Goal: Communication & Community: Answer question/provide support

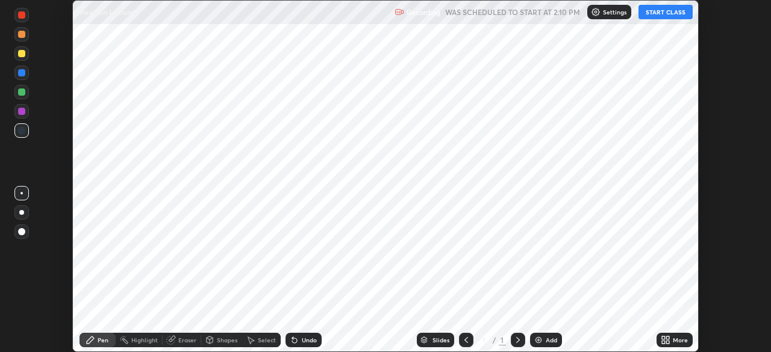
scroll to position [352, 770]
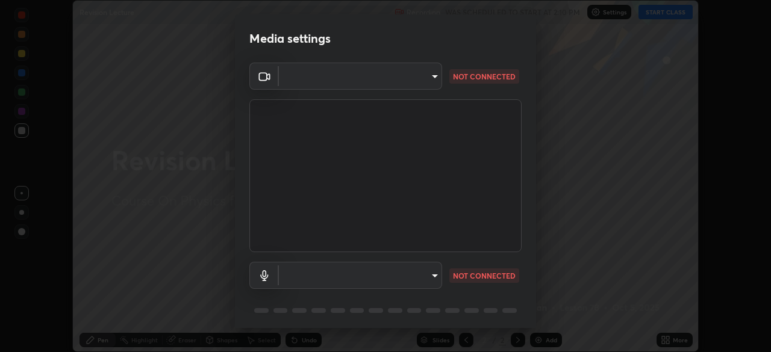
type input "d06bfa8f304afa3967ea8099af1d7ab49983dfb03d10ec62852b72a31e22bf4d"
type input "communications"
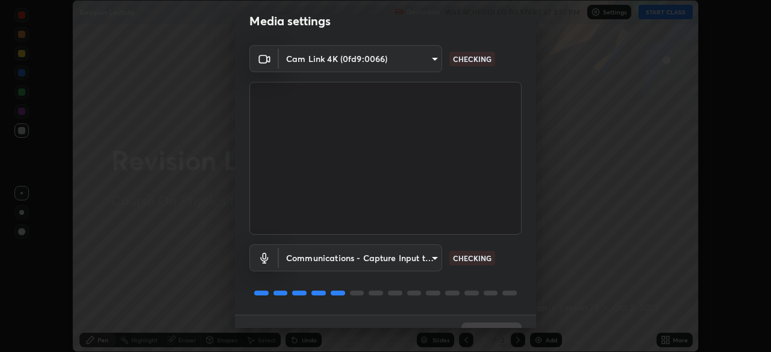
scroll to position [18, 0]
click at [431, 60] on body "Erase all Revision Lecture Recording WAS SCHEDULED TO START AT 2:10 PM Settings…" at bounding box center [385, 176] width 771 height 352
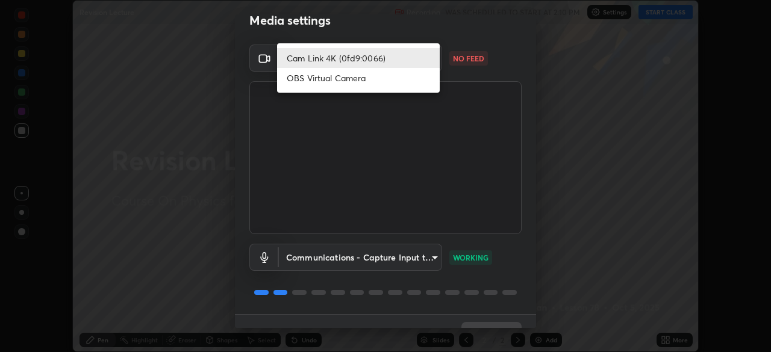
click at [400, 58] on li "Cam Link 4K (0fd9:0066)" at bounding box center [358, 58] width 163 height 20
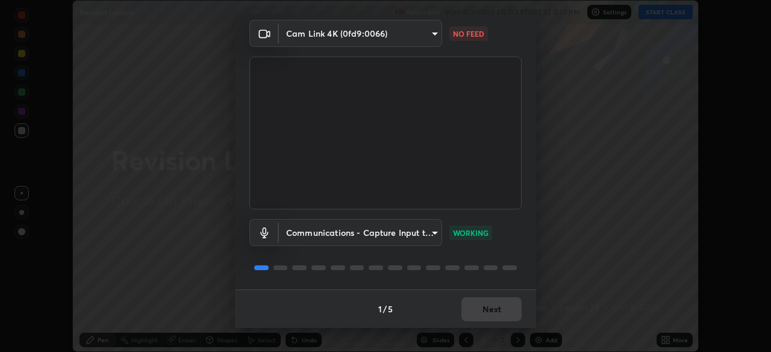
scroll to position [0, 0]
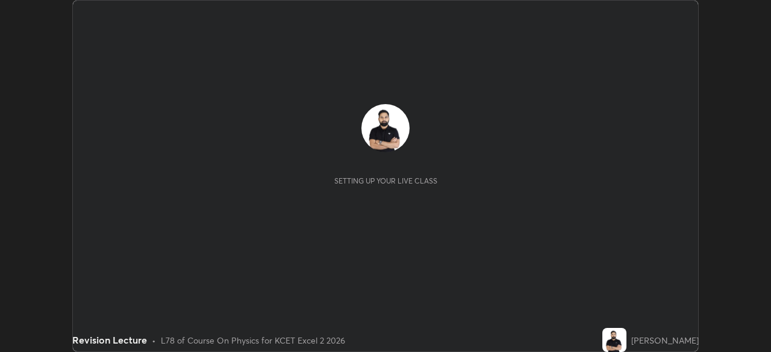
scroll to position [352, 771]
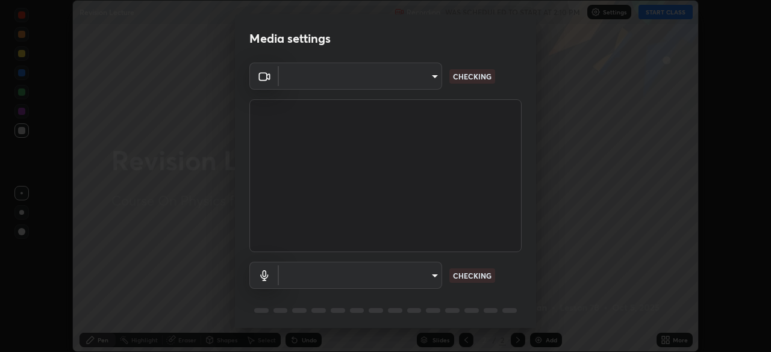
type input "d06bfa8f304afa3967ea8099af1d7ab49983dfb03d10ec62852b72a31e22bf4d"
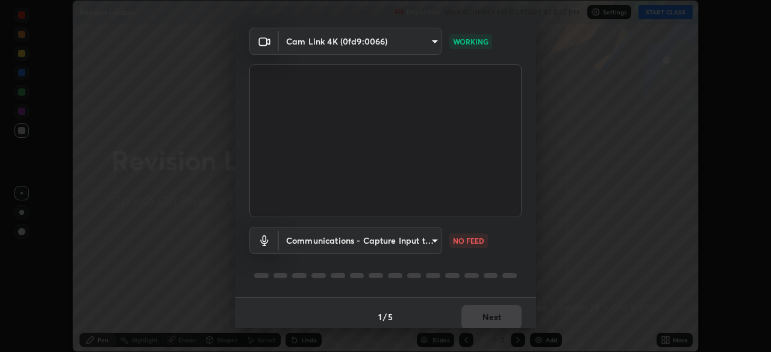
scroll to position [43, 0]
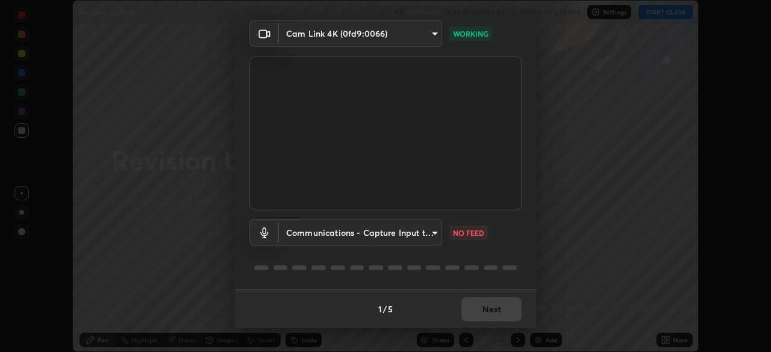
click at [432, 237] on body "Erase all Revision Lecture Recording WAS SCHEDULED TO START AT 2:10 PM Settings…" at bounding box center [385, 176] width 771 height 352
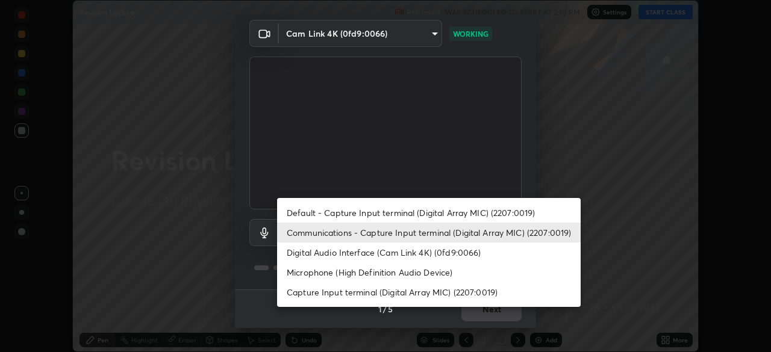
click at [463, 216] on li "Default - Capture Input terminal (Digital Array MIC) (2207:0019)" at bounding box center [429, 213] width 304 height 20
type input "default"
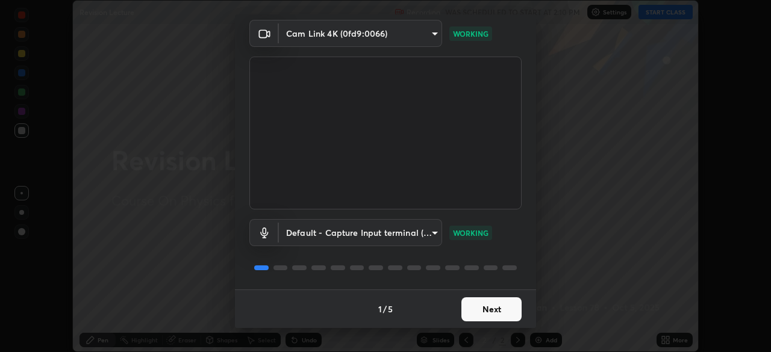
click at [496, 306] on button "Next" at bounding box center [491, 310] width 60 height 24
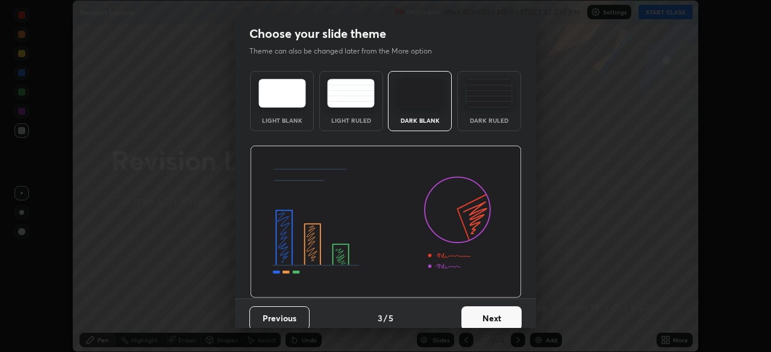
click at [497, 308] on button "Next" at bounding box center [491, 319] width 60 height 24
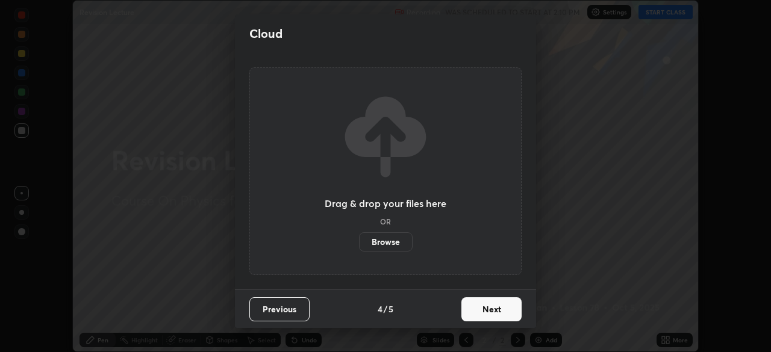
click at [498, 311] on button "Next" at bounding box center [491, 310] width 60 height 24
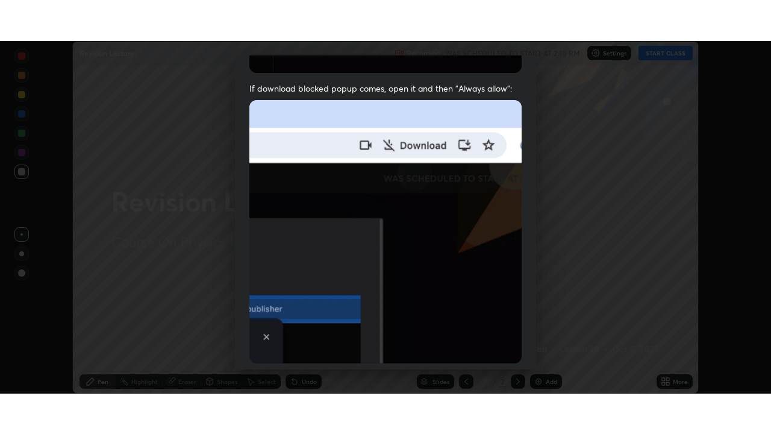
scroll to position [289, 0]
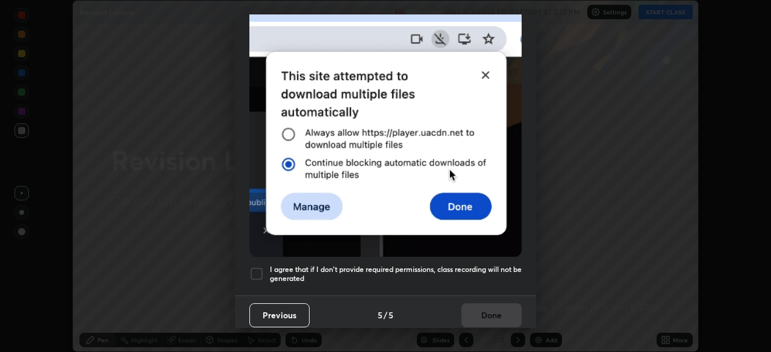
click at [254, 267] on div at bounding box center [256, 274] width 14 height 14
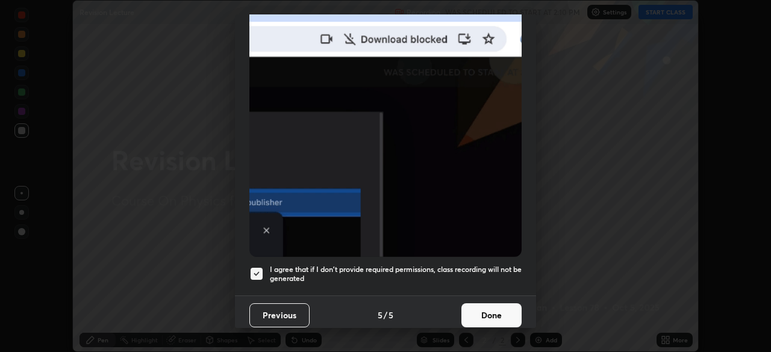
click at [490, 309] on button "Done" at bounding box center [491, 316] width 60 height 24
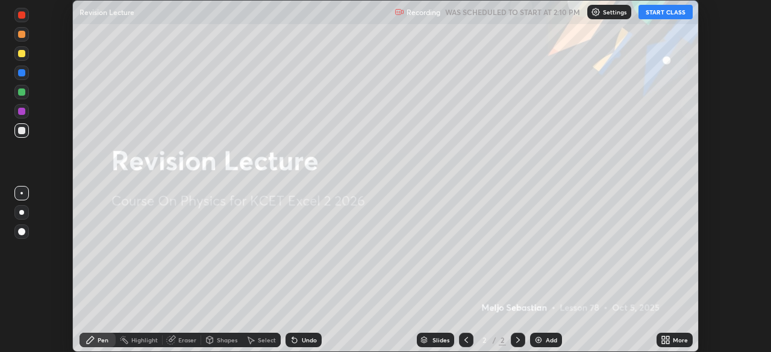
click at [663, 15] on button "START CLASS" at bounding box center [665, 12] width 54 height 14
click at [663, 338] on icon at bounding box center [663, 338] width 3 height 3
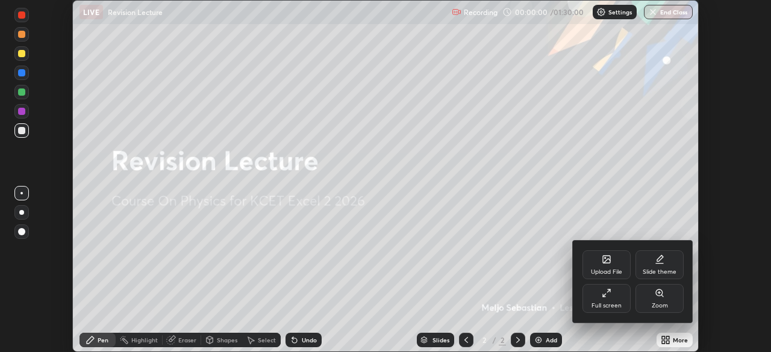
click at [611, 301] on div "Full screen" at bounding box center [606, 298] width 48 height 29
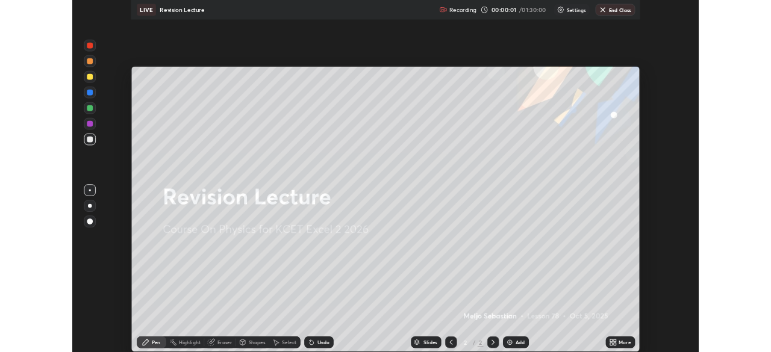
scroll to position [434, 771]
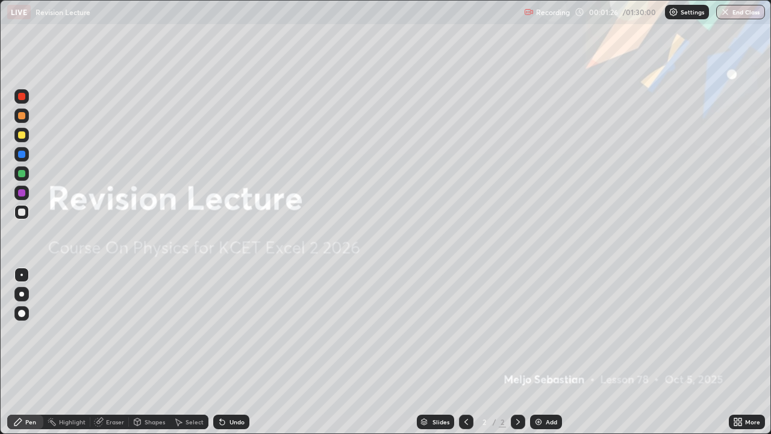
click at [542, 352] on div "Add" at bounding box center [546, 421] width 32 height 14
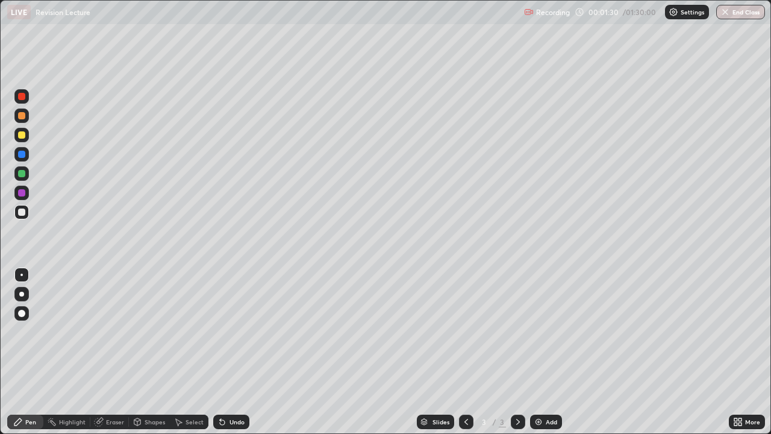
click at [21, 171] on div at bounding box center [21, 173] width 7 height 7
click at [23, 137] on div at bounding box center [21, 134] width 7 height 7
click at [225, 352] on icon at bounding box center [222, 422] width 10 height 10
click at [542, 352] on img at bounding box center [539, 422] width 10 height 10
click at [220, 352] on icon at bounding box center [220, 419] width 1 height 1
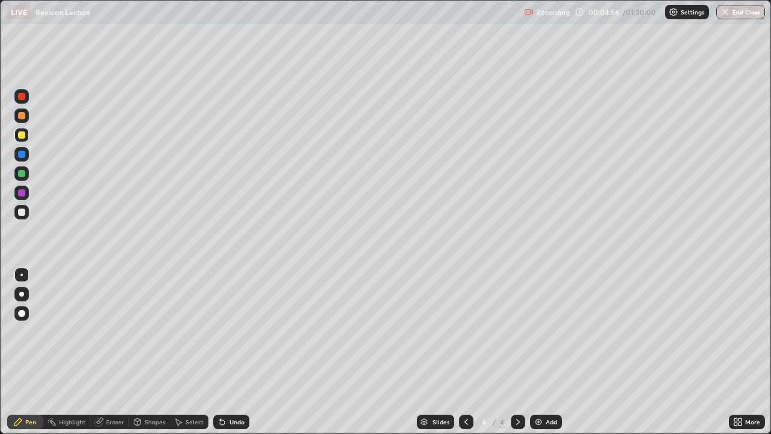
click at [539, 352] on img at bounding box center [539, 422] width 10 height 10
click at [22, 154] on div at bounding box center [21, 154] width 7 height 7
click at [20, 174] on div at bounding box center [21, 173] width 7 height 7
click at [538, 352] on img at bounding box center [539, 422] width 10 height 10
click at [735, 352] on icon at bounding box center [738, 422] width 10 height 10
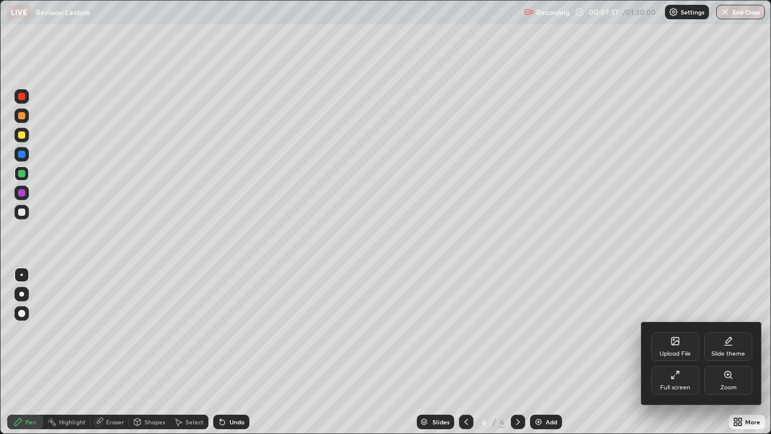
click at [30, 352] on div at bounding box center [385, 217] width 771 height 434
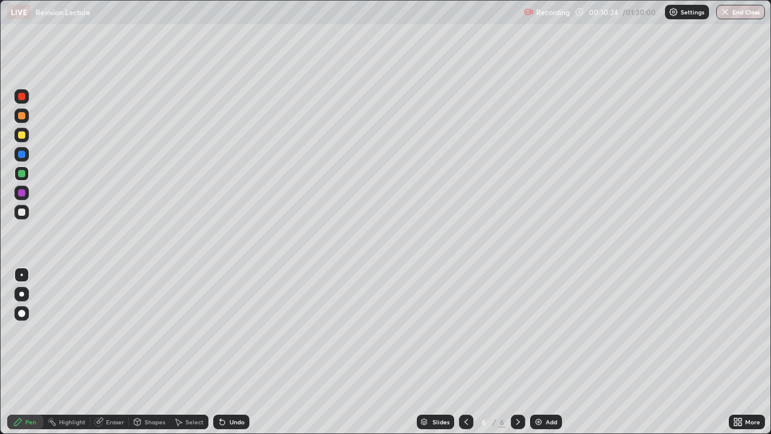
click at [741, 352] on icon at bounding box center [739, 423] width 3 height 3
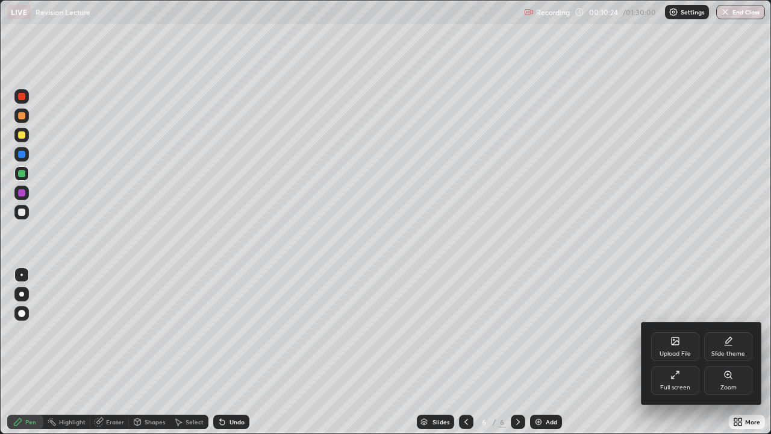
click at [673, 352] on div "Full screen" at bounding box center [675, 387] width 30 height 6
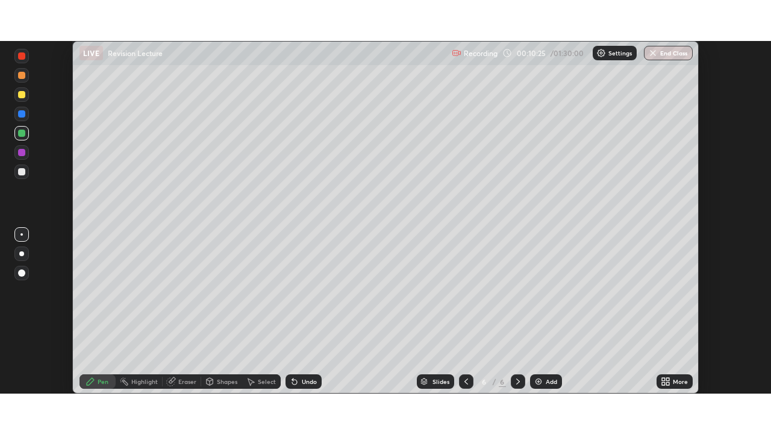
scroll to position [59882, 59463]
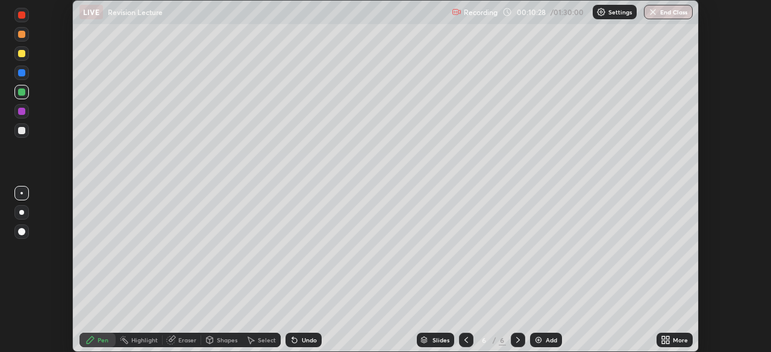
click at [667, 338] on icon at bounding box center [667, 338] width 3 height 3
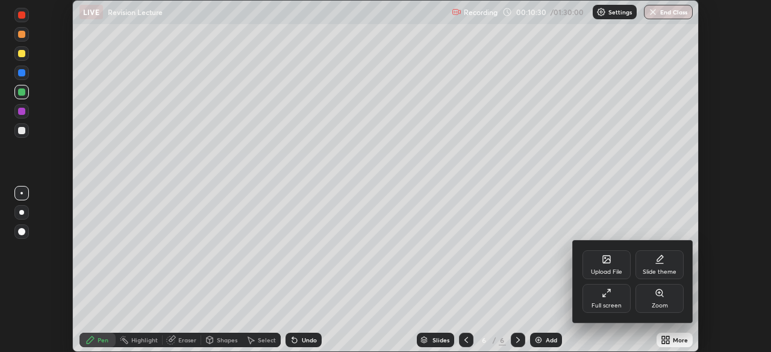
click at [605, 266] on div "Upload File" at bounding box center [606, 265] width 48 height 29
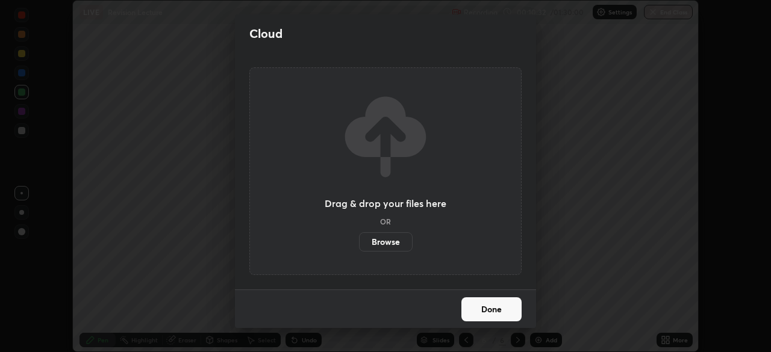
click at [390, 233] on label "Browse" at bounding box center [386, 242] width 54 height 19
click at [359, 233] on input "Browse" at bounding box center [359, 242] width 0 height 19
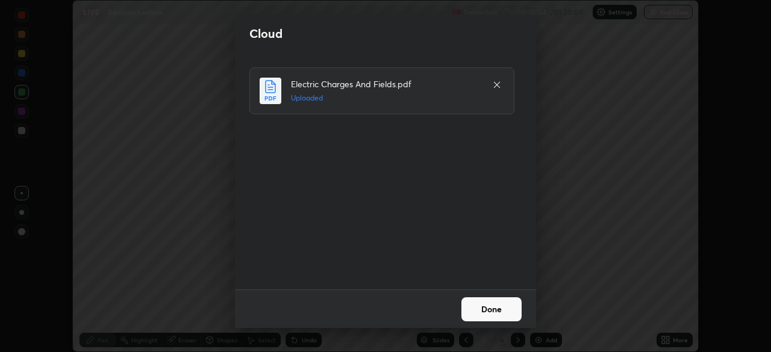
click at [482, 308] on button "Done" at bounding box center [491, 310] width 60 height 24
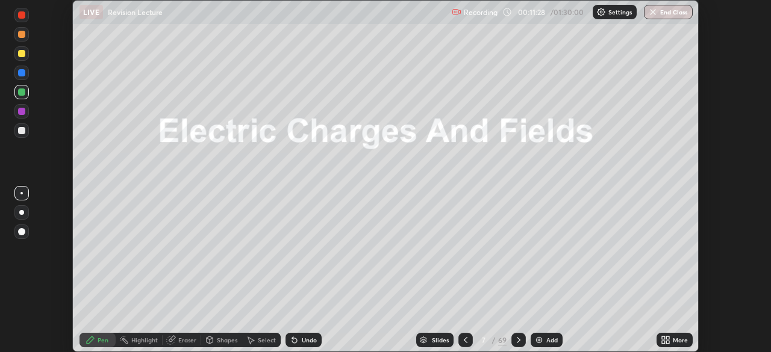
click at [667, 338] on icon at bounding box center [667, 338] width 3 height 3
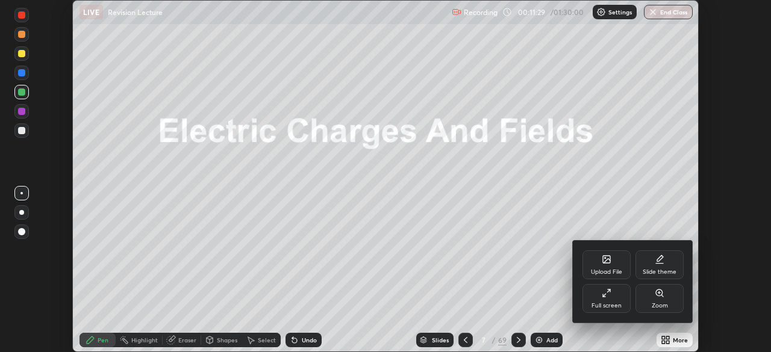
click at [610, 299] on div "Full screen" at bounding box center [606, 298] width 48 height 29
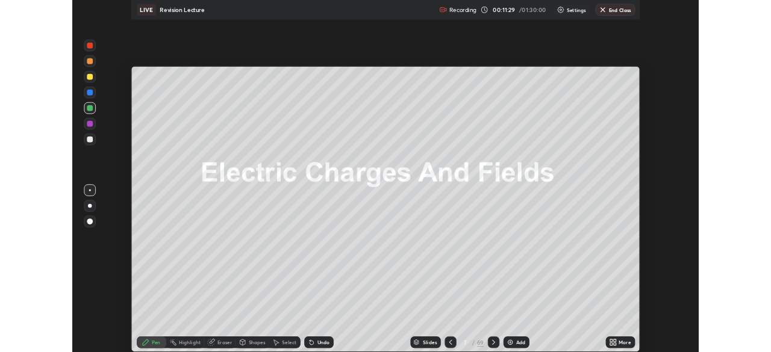
scroll to position [434, 771]
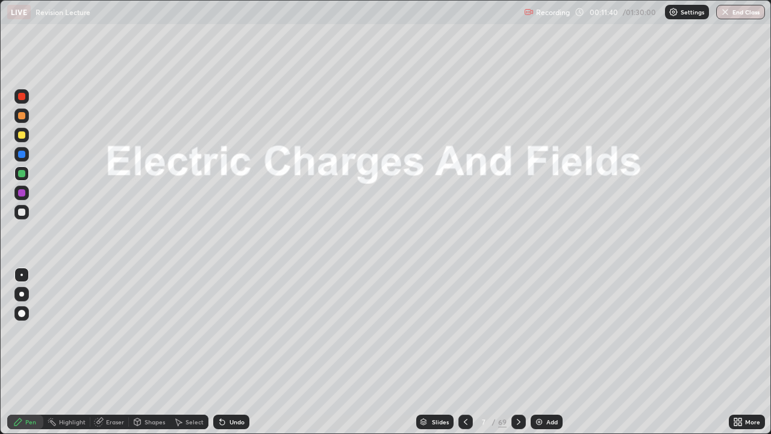
click at [25, 215] on div at bounding box center [21, 212] width 14 height 14
click at [102, 352] on icon at bounding box center [99, 420] width 7 height 6
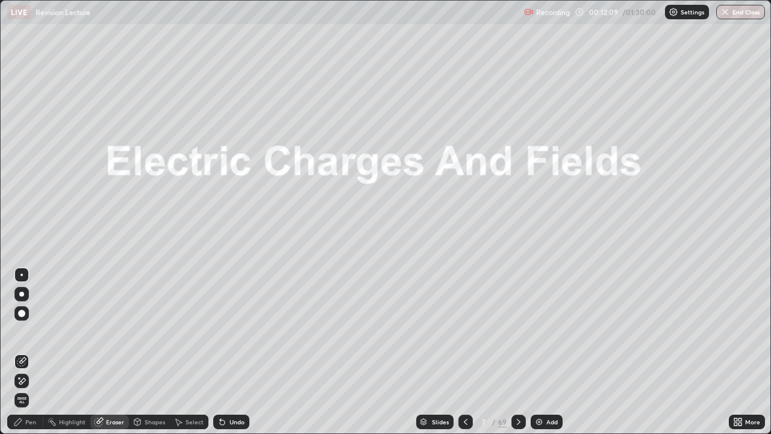
click at [35, 352] on div "Pen" at bounding box center [30, 422] width 11 height 6
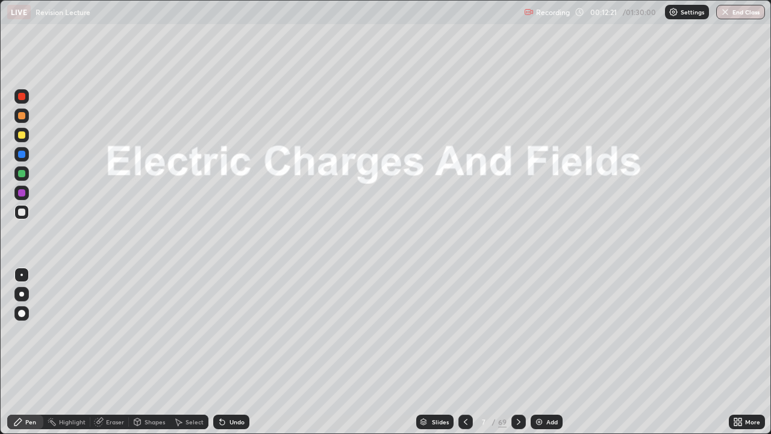
click at [20, 172] on div at bounding box center [21, 173] width 7 height 7
click at [516, 352] on div at bounding box center [518, 421] width 14 height 14
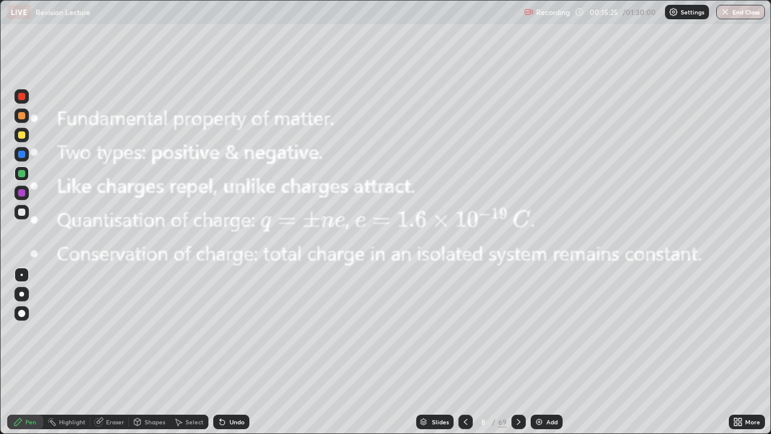
click at [22, 193] on div at bounding box center [21, 192] width 7 height 7
click at [517, 352] on icon at bounding box center [519, 422] width 10 height 10
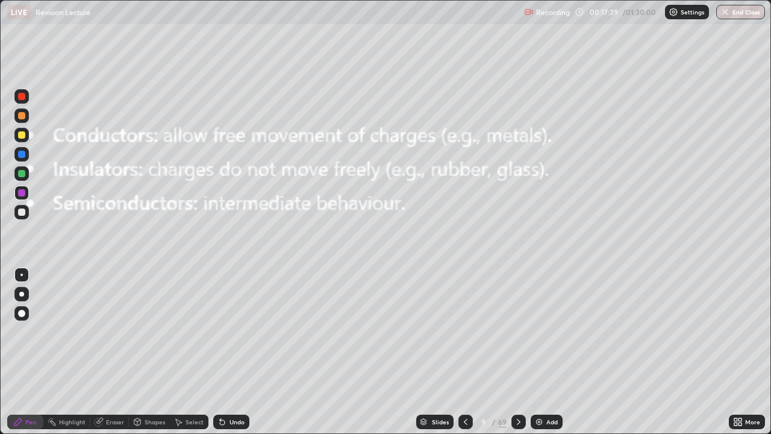
click at [514, 352] on icon at bounding box center [519, 422] width 10 height 10
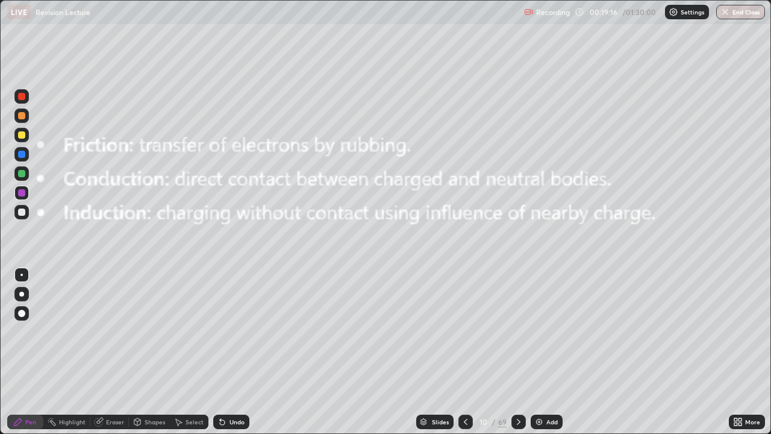
click at [186, 352] on div "Select" at bounding box center [195, 422] width 18 height 6
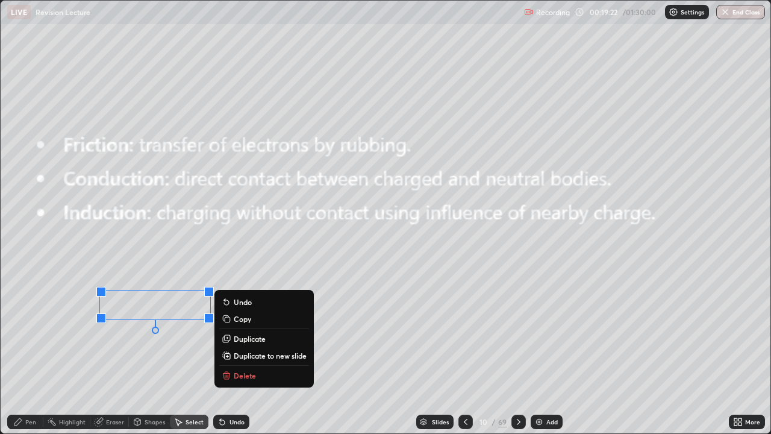
click at [58, 352] on div "0 ° Undo Copy Duplicate Duplicate to new slide Delete" at bounding box center [386, 217] width 770 height 432
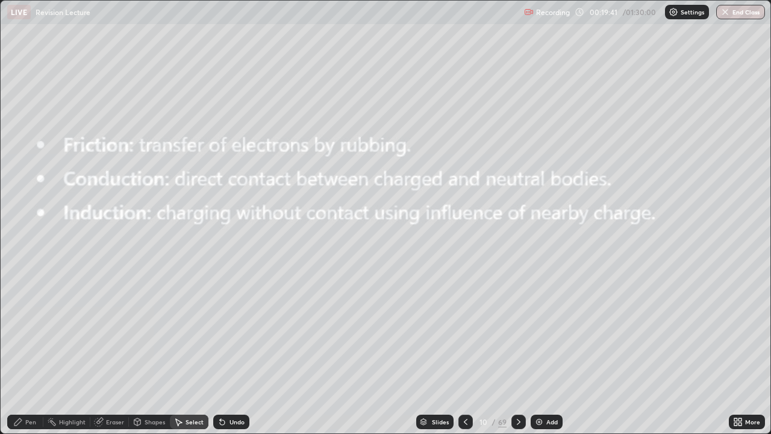
click at [464, 352] on icon at bounding box center [466, 422] width 10 height 10
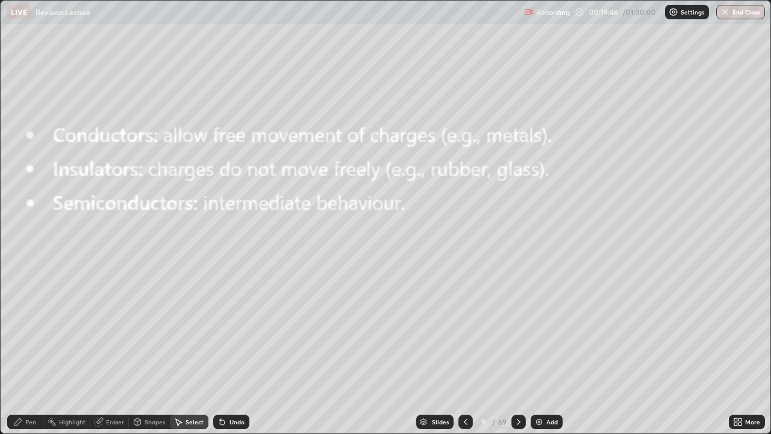
click at [22, 352] on icon at bounding box center [18, 422] width 10 height 10
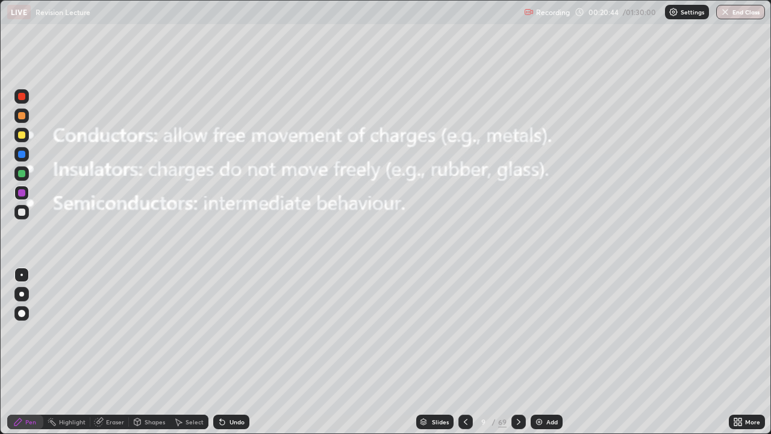
click at [515, 352] on icon at bounding box center [519, 422] width 10 height 10
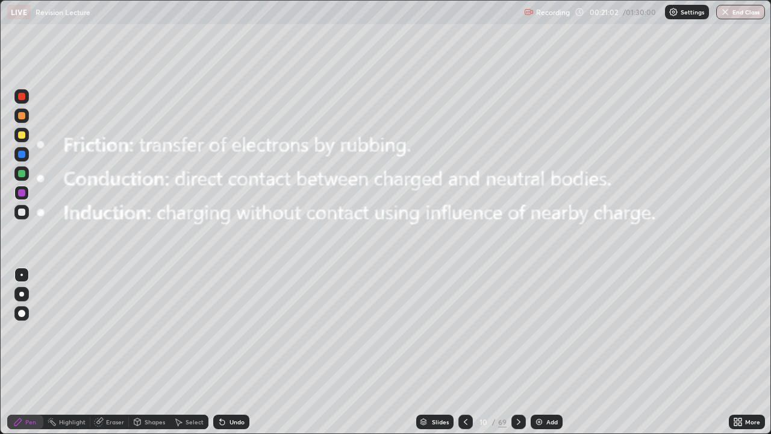
click at [109, 352] on div "Eraser" at bounding box center [115, 422] width 18 height 6
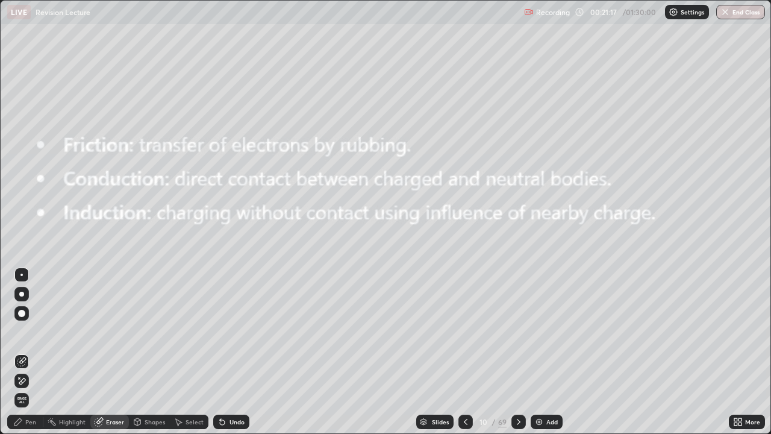
click at [33, 352] on div "Pen" at bounding box center [30, 422] width 11 height 6
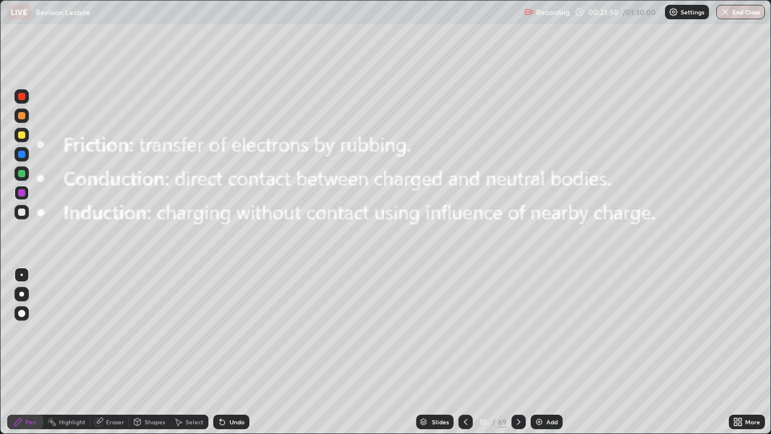
click at [231, 352] on div "Undo" at bounding box center [236, 422] width 15 height 6
click at [105, 352] on div "Eraser" at bounding box center [109, 421] width 39 height 14
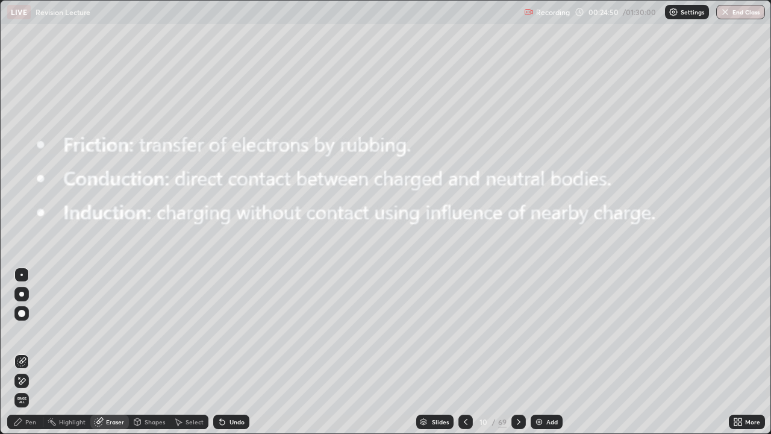
click at [32, 352] on div "Pen" at bounding box center [30, 422] width 11 height 6
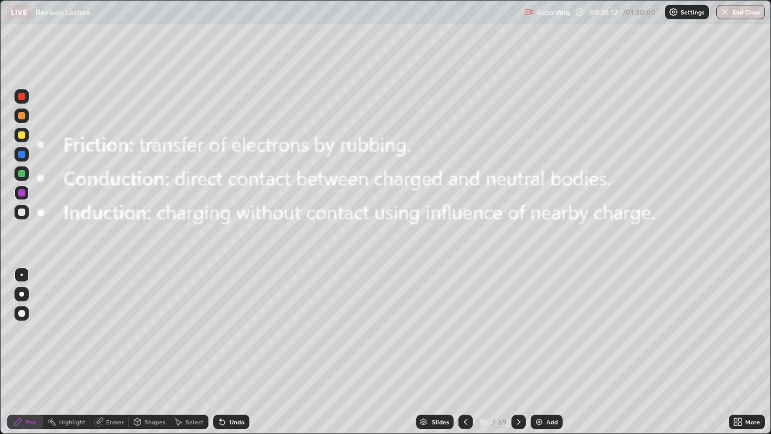
click at [23, 175] on div at bounding box center [21, 173] width 7 height 7
click at [225, 352] on icon at bounding box center [222, 422] width 10 height 10
click at [220, 352] on icon at bounding box center [220, 419] width 1 height 1
click at [515, 352] on icon at bounding box center [519, 422] width 10 height 10
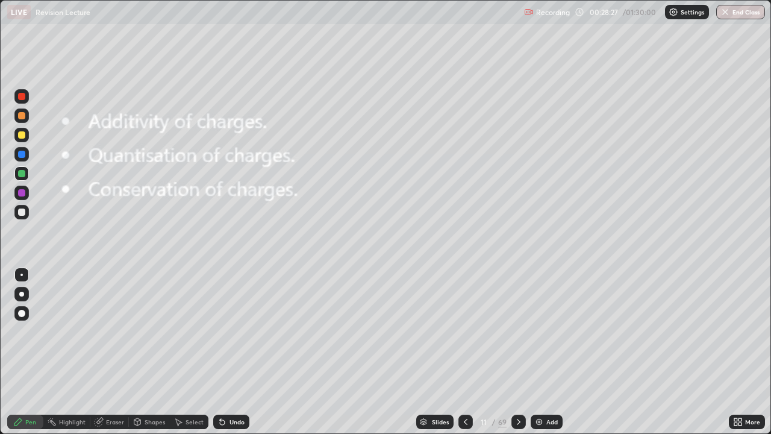
click at [514, 352] on div at bounding box center [518, 421] width 14 height 14
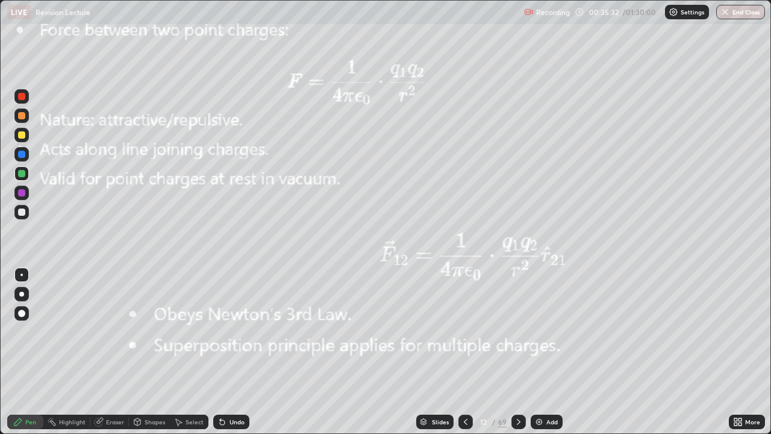
click at [517, 352] on icon at bounding box center [519, 422] width 10 height 10
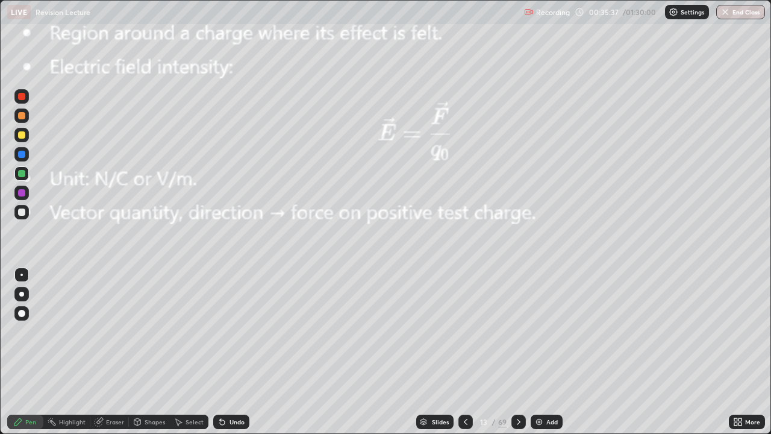
click at [467, 352] on div at bounding box center [465, 421] width 14 height 14
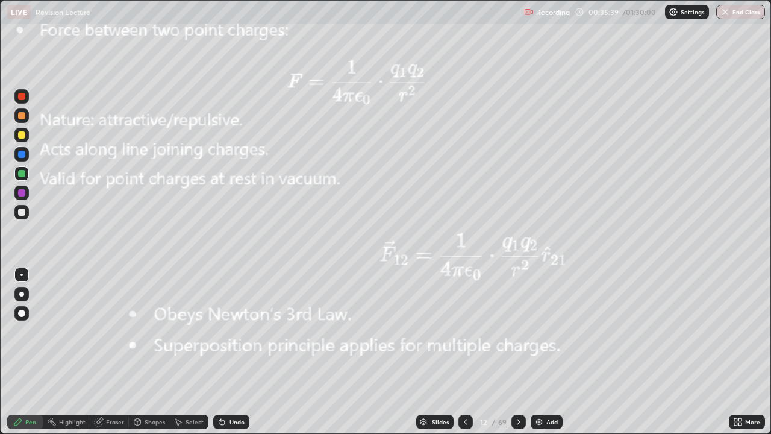
click at [543, 352] on div "Add" at bounding box center [547, 421] width 32 height 14
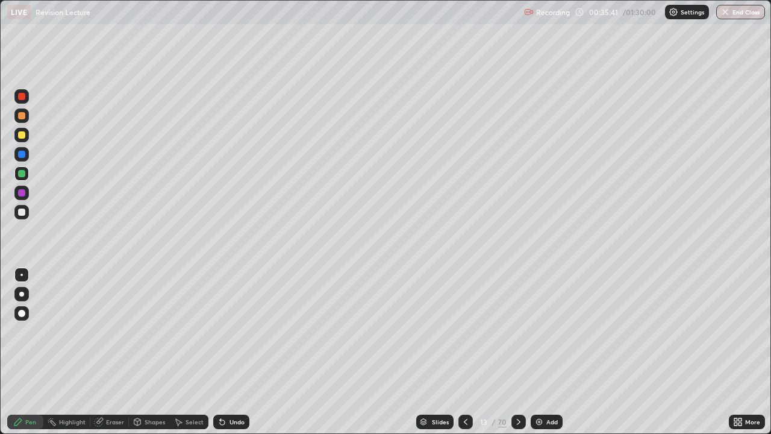
click at [21, 173] on div at bounding box center [21, 173] width 7 height 7
click at [108, 352] on div "Eraser" at bounding box center [115, 422] width 18 height 6
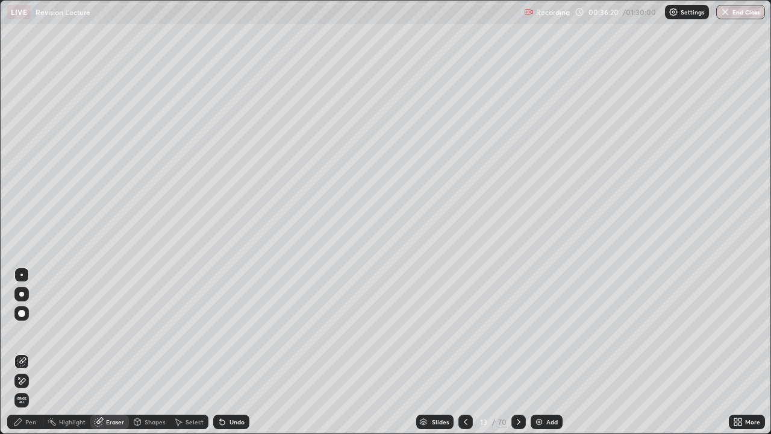
click at [33, 352] on div "Pen" at bounding box center [25, 421] width 36 height 14
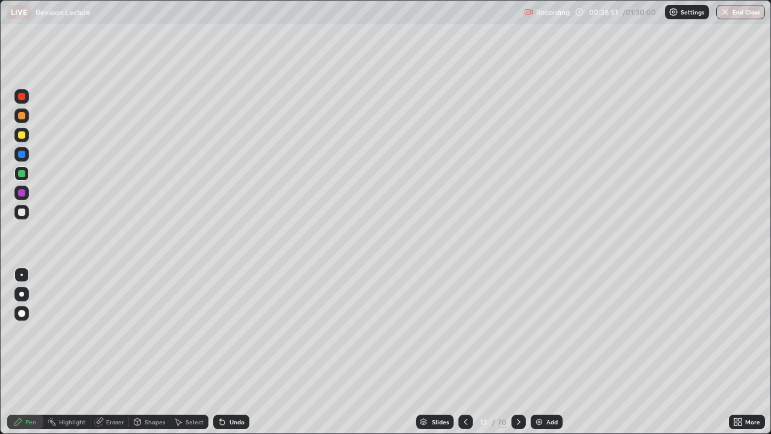
click at [23, 157] on div at bounding box center [21, 154] width 7 height 7
click at [229, 352] on div "Undo" at bounding box center [236, 422] width 15 height 6
click at [228, 352] on div "Undo" at bounding box center [231, 421] width 36 height 14
click at [517, 352] on icon at bounding box center [519, 422] width 10 height 10
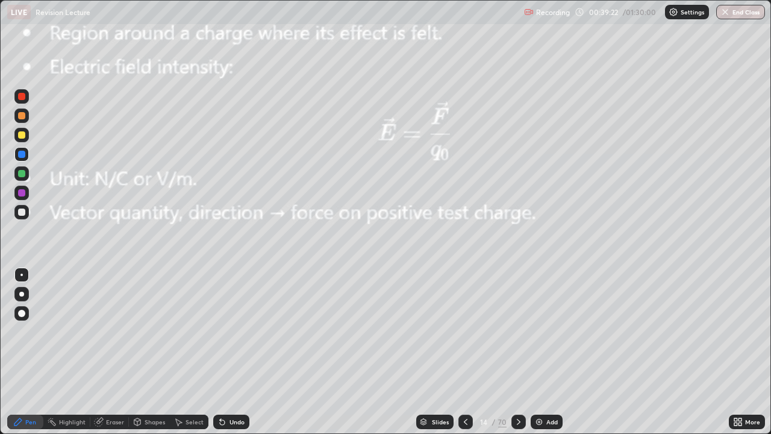
click at [224, 352] on icon at bounding box center [222, 422] width 10 height 10
click at [230, 352] on div "Undo" at bounding box center [231, 421] width 36 height 14
click at [226, 352] on div "Undo" at bounding box center [231, 421] width 36 height 14
click at [517, 352] on icon at bounding box center [519, 422] width 10 height 10
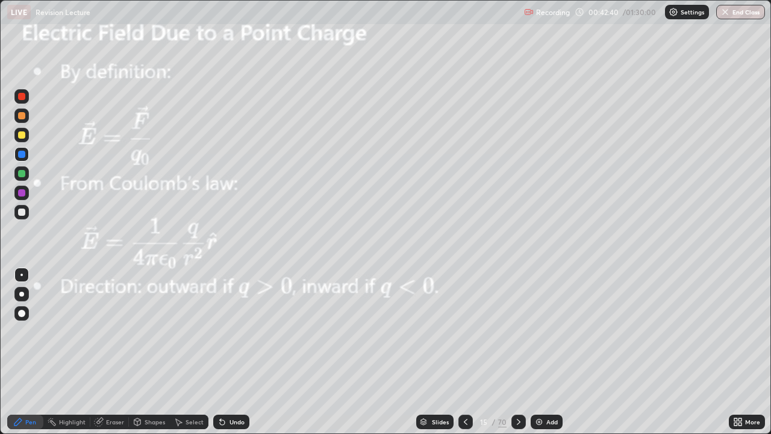
click at [182, 352] on icon at bounding box center [178, 422] width 10 height 10
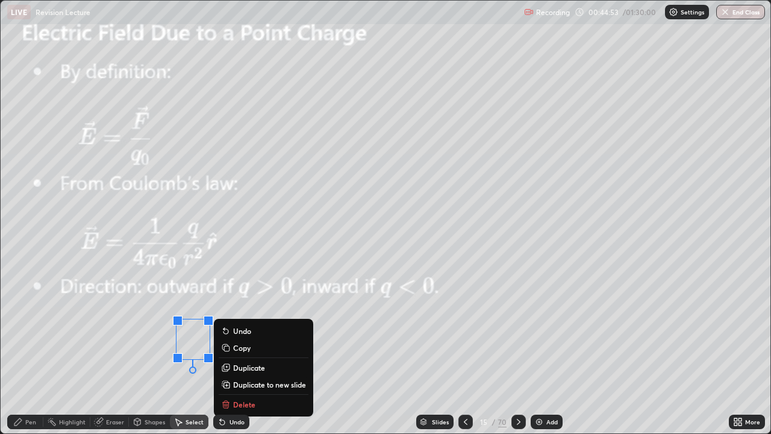
click at [31, 352] on div "Pen" at bounding box center [30, 422] width 11 height 6
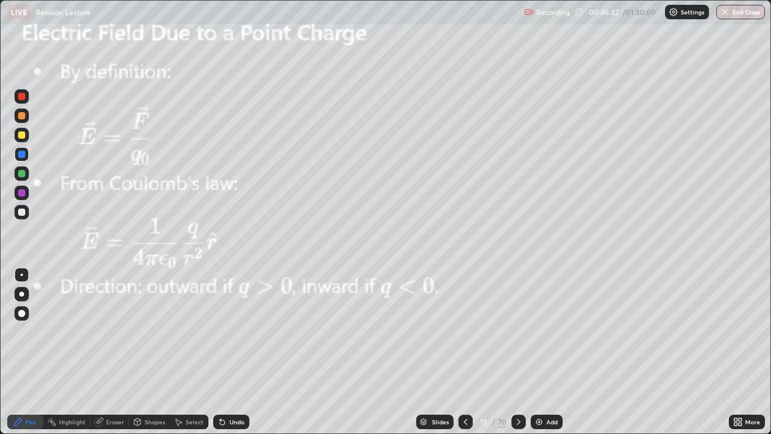
click at [464, 352] on icon at bounding box center [466, 422] width 10 height 10
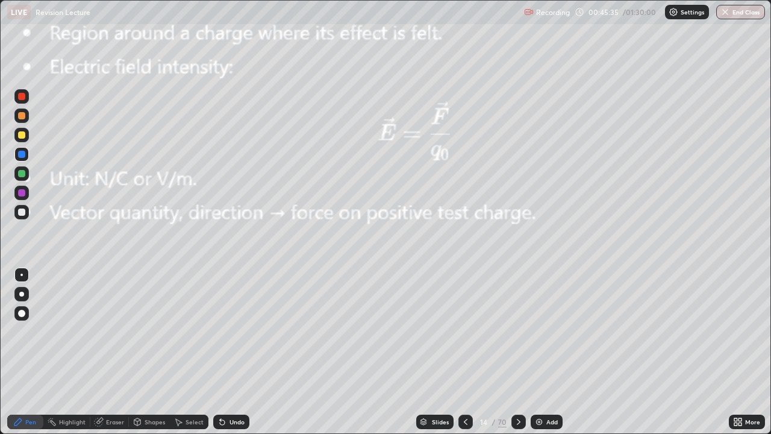
click at [517, 352] on icon at bounding box center [519, 422] width 10 height 10
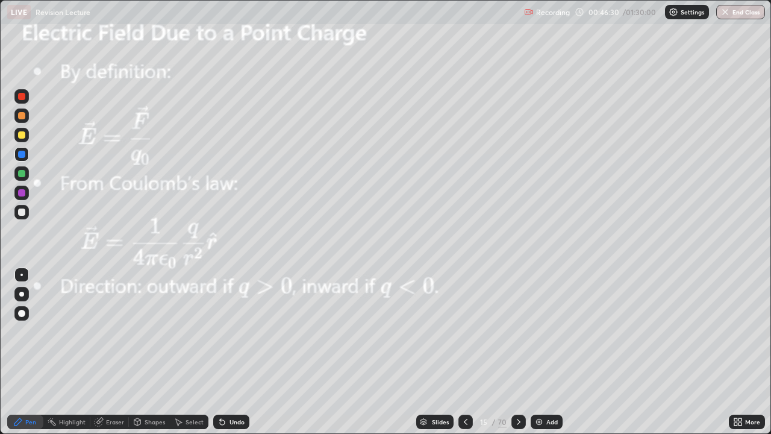
click at [542, 352] on img at bounding box center [539, 422] width 10 height 10
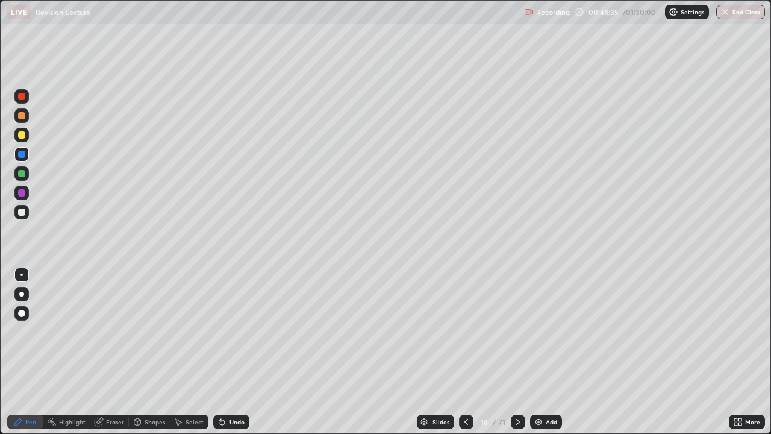
click at [521, 352] on div at bounding box center [518, 421] width 14 height 14
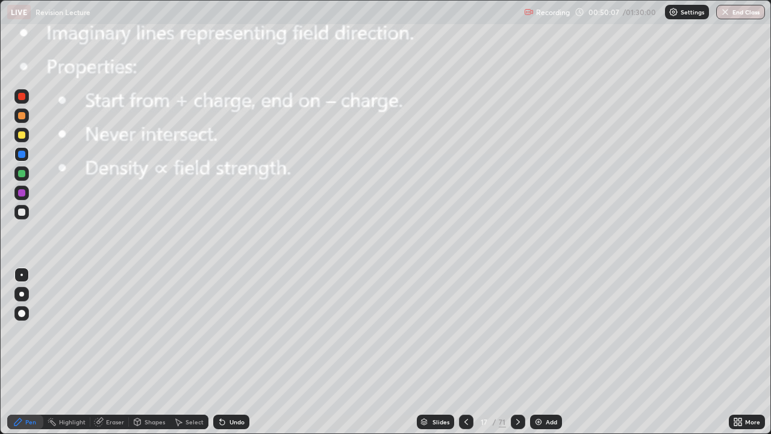
click at [513, 352] on icon at bounding box center [518, 422] width 10 height 10
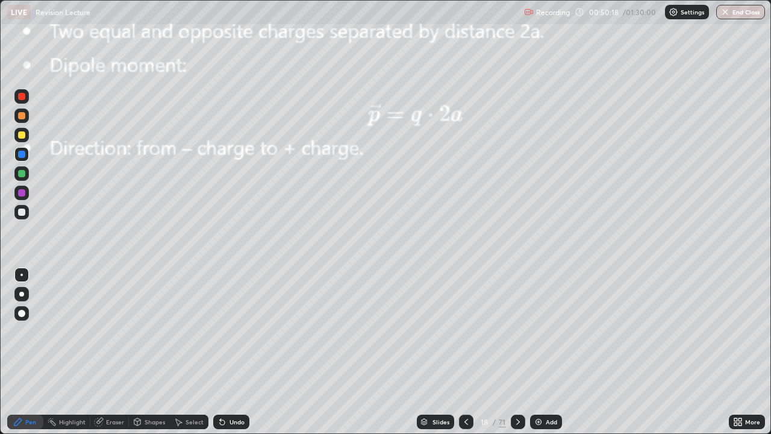
click at [21, 134] on div at bounding box center [21, 134] width 7 height 7
click at [518, 352] on icon at bounding box center [518, 422] width 10 height 10
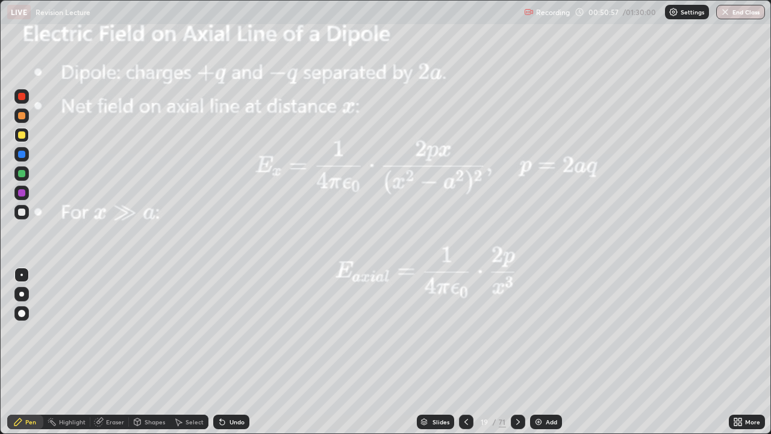
click at [466, 352] on icon at bounding box center [466, 422] width 10 height 10
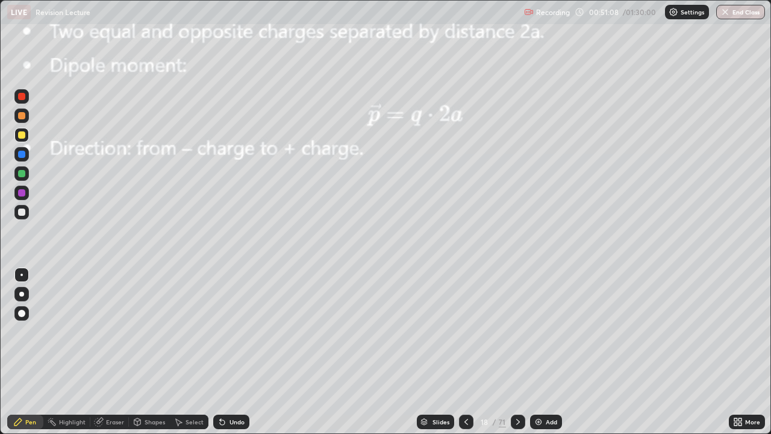
click at [22, 173] on div at bounding box center [21, 173] width 7 height 7
click at [234, 352] on div "Undo" at bounding box center [236, 422] width 15 height 6
click at [21, 192] on div at bounding box center [21, 192] width 7 height 7
click at [148, 352] on div "Shapes" at bounding box center [155, 422] width 20 height 6
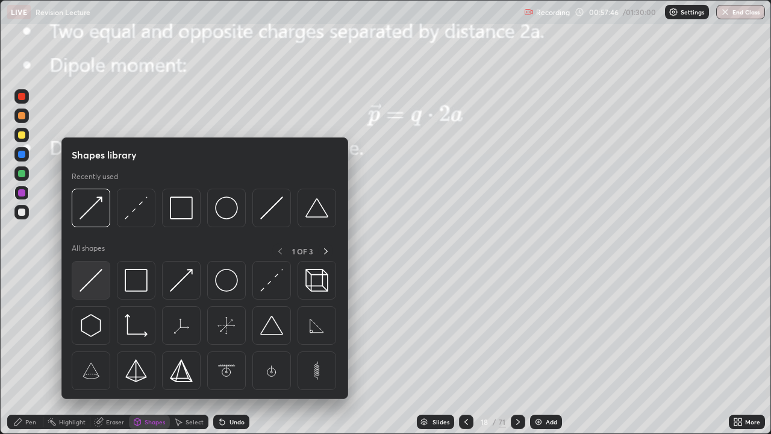
click at [96, 281] on img at bounding box center [91, 280] width 23 height 23
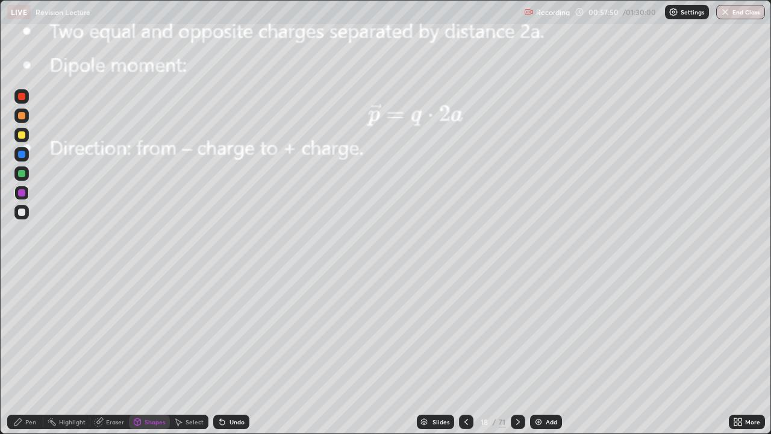
click at [22, 352] on icon at bounding box center [18, 422] width 10 height 10
click at [19, 175] on div at bounding box center [21, 173] width 7 height 7
click at [19, 155] on div at bounding box center [21, 154] width 7 height 7
click at [522, 352] on div at bounding box center [518, 421] width 14 height 14
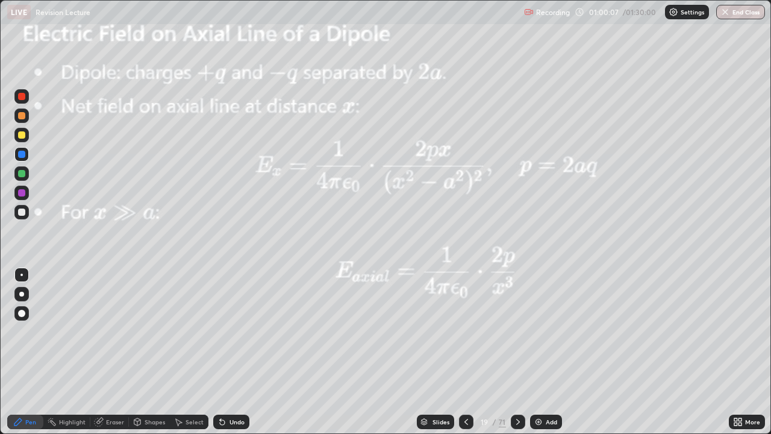
click at [517, 352] on icon at bounding box center [518, 422] width 10 height 10
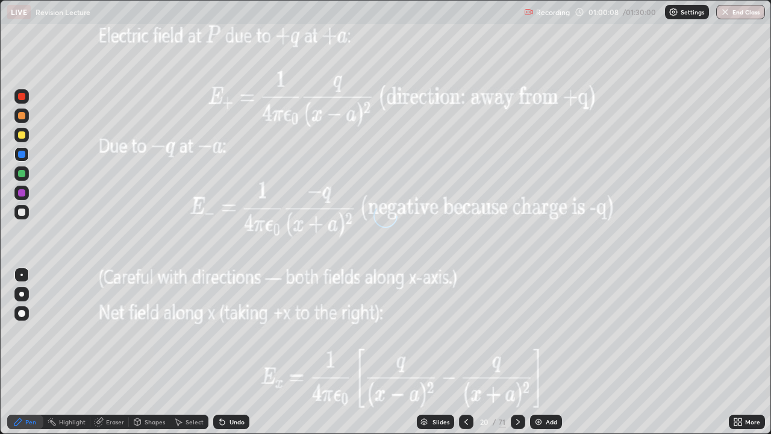
click at [517, 352] on icon at bounding box center [518, 422] width 10 height 10
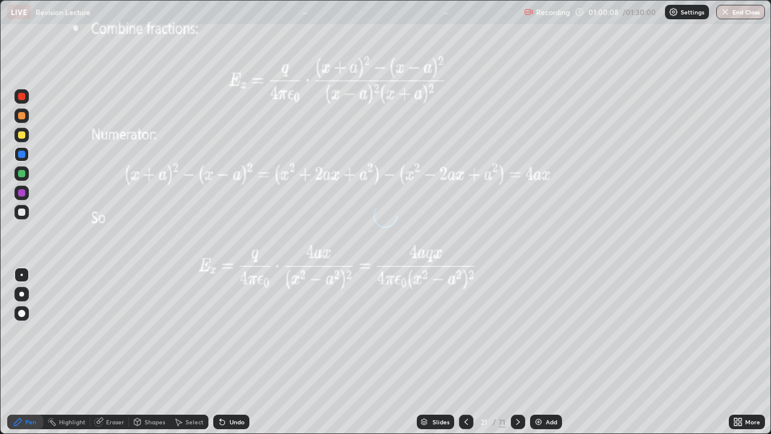
click at [517, 352] on icon at bounding box center [518, 422] width 10 height 10
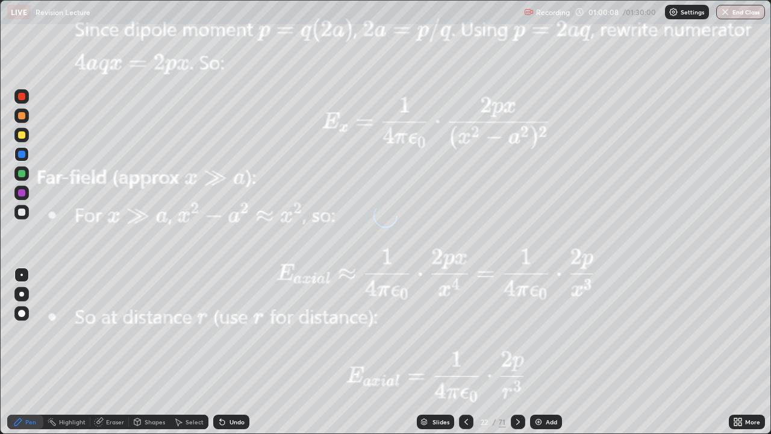
click at [518, 352] on icon at bounding box center [518, 422] width 10 height 10
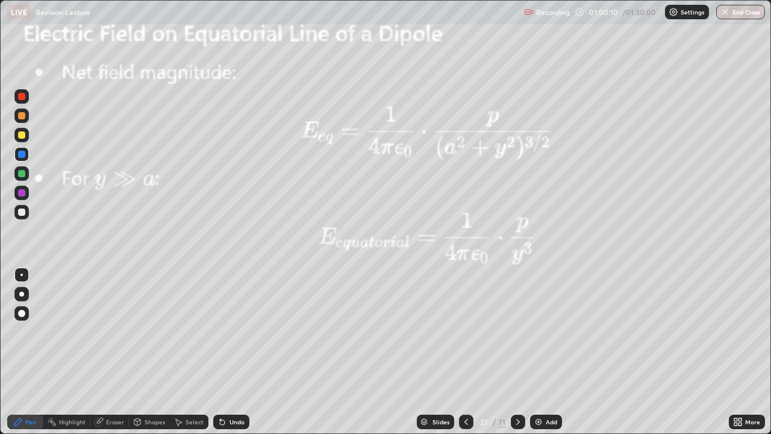
click at [521, 352] on div at bounding box center [518, 421] width 14 height 14
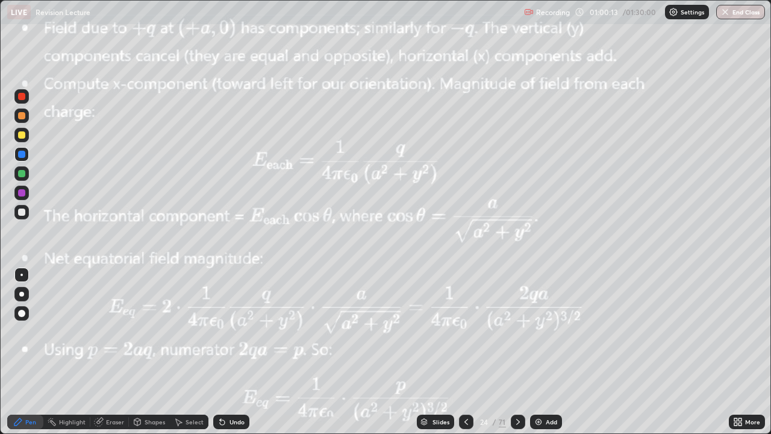
click at [522, 352] on div at bounding box center [518, 421] width 14 height 14
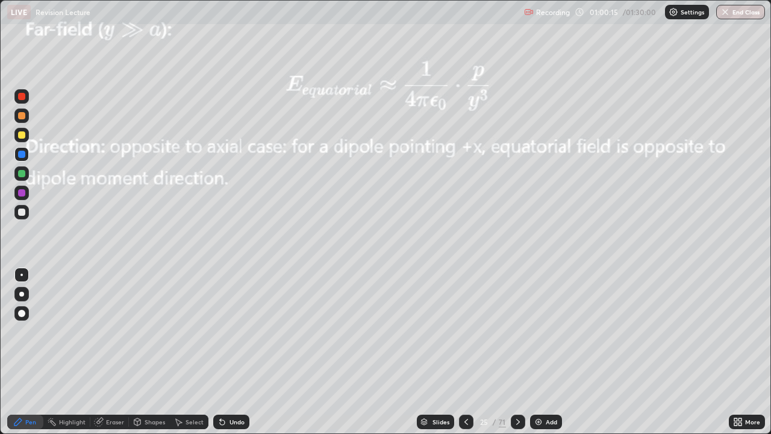
click at [517, 352] on icon at bounding box center [518, 422] width 10 height 10
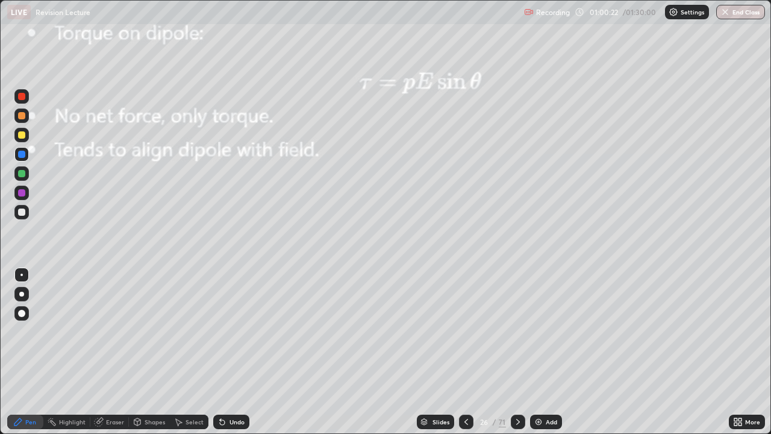
click at [21, 172] on div at bounding box center [21, 173] width 7 height 7
click at [20, 157] on div at bounding box center [21, 154] width 7 height 7
click at [223, 352] on icon at bounding box center [222, 422] width 10 height 10
click at [223, 352] on icon at bounding box center [222, 422] width 5 height 5
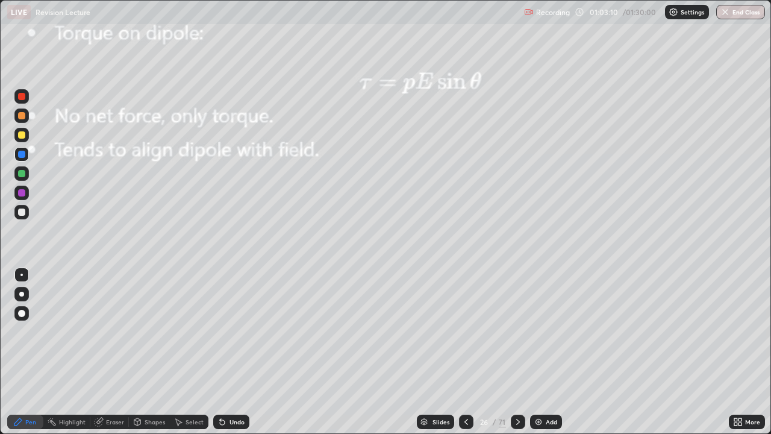
click at [220, 352] on icon at bounding box center [220, 419] width 1 height 1
click at [222, 352] on icon at bounding box center [222, 422] width 10 height 10
click at [220, 352] on icon at bounding box center [222, 422] width 5 height 5
click at [106, 352] on div "Eraser" at bounding box center [115, 422] width 18 height 6
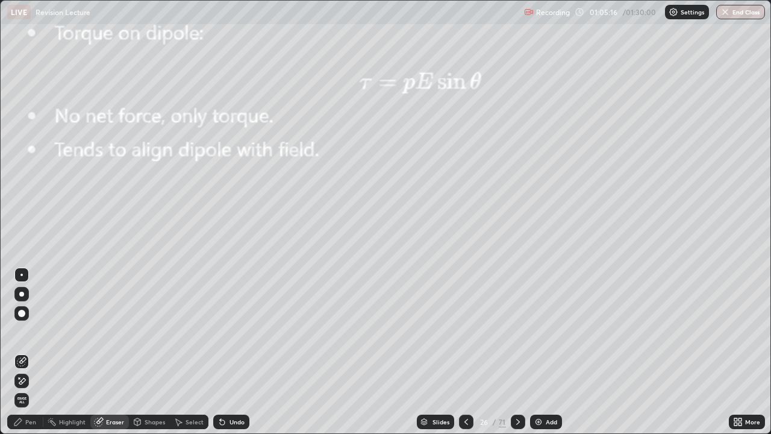
click at [33, 352] on div "Pen" at bounding box center [25, 421] width 36 height 14
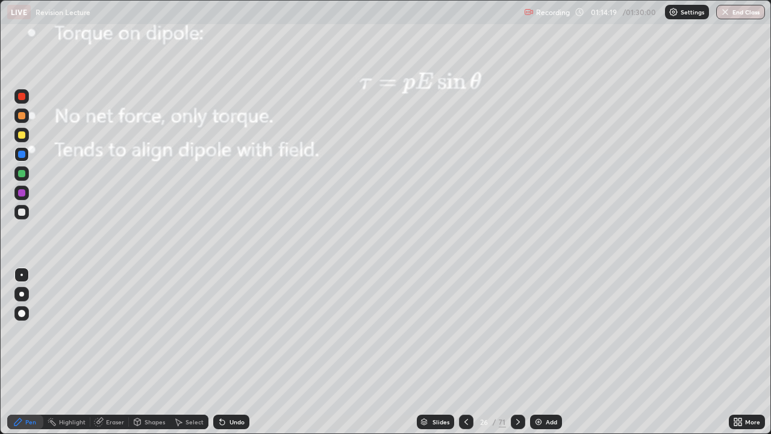
click at [23, 197] on div at bounding box center [21, 193] width 14 height 14
click at [222, 352] on icon at bounding box center [222, 422] width 5 height 5
click at [220, 352] on icon at bounding box center [222, 422] width 5 height 5
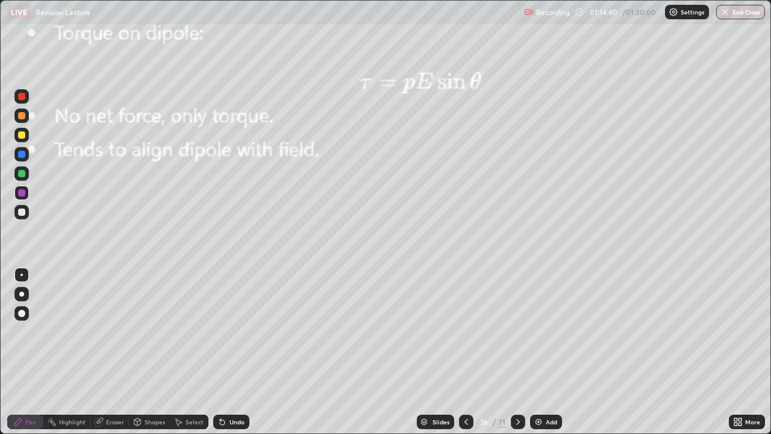
click at [516, 352] on icon at bounding box center [518, 422] width 10 height 10
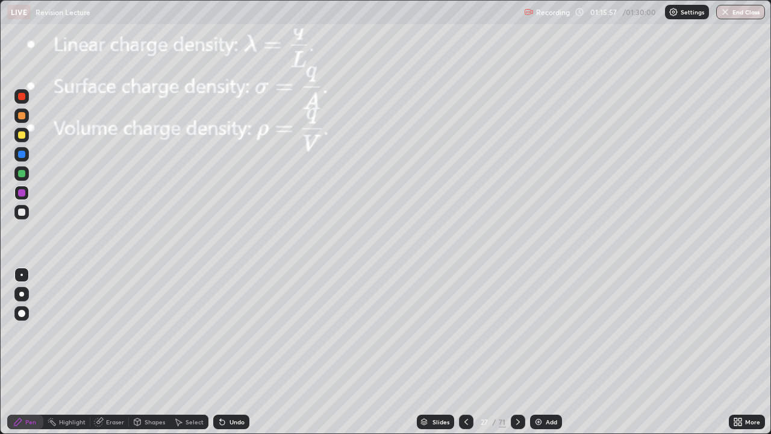
click at [521, 352] on icon at bounding box center [518, 422] width 10 height 10
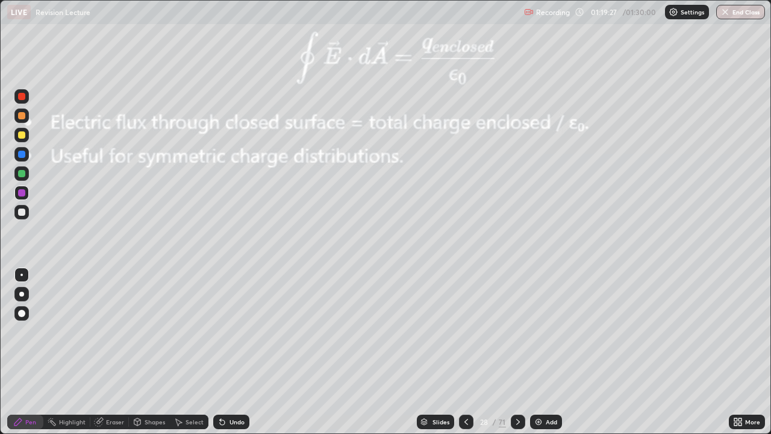
click at [16, 173] on div at bounding box center [21, 173] width 14 height 14
click at [22, 155] on div at bounding box center [21, 154] width 7 height 7
click at [19, 194] on div at bounding box center [21, 192] width 7 height 7
click at [19, 155] on div at bounding box center [21, 154] width 7 height 7
click at [22, 192] on div at bounding box center [21, 192] width 7 height 7
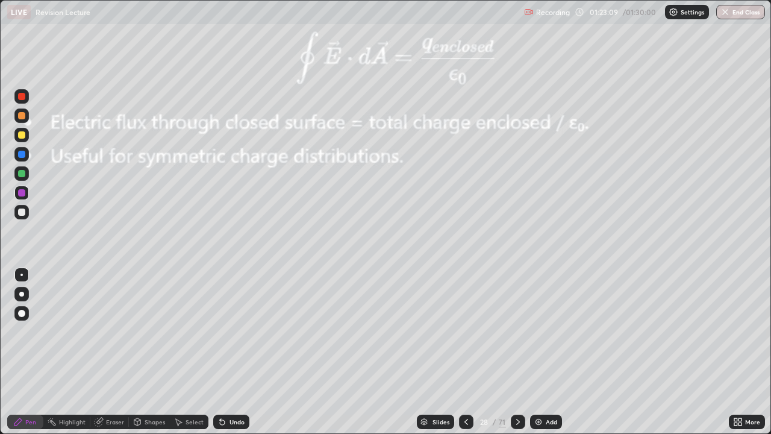
click at [18, 153] on div at bounding box center [21, 154] width 7 height 7
click at [517, 352] on icon at bounding box center [518, 422] width 10 height 10
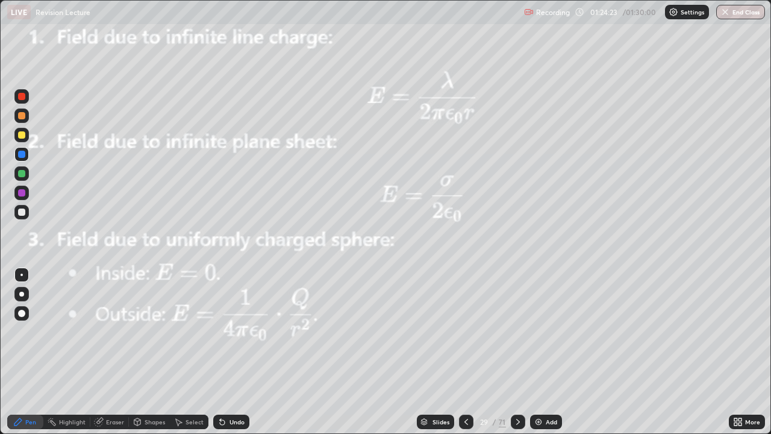
click at [516, 352] on div at bounding box center [518, 422] width 14 height 24
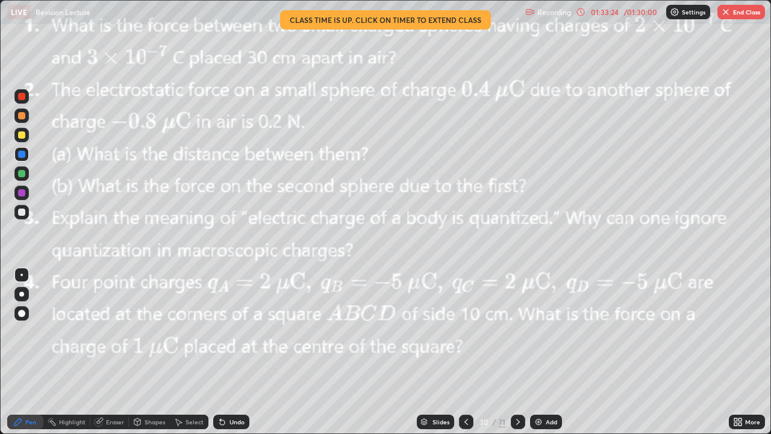
click at [517, 352] on icon at bounding box center [518, 422] width 10 height 10
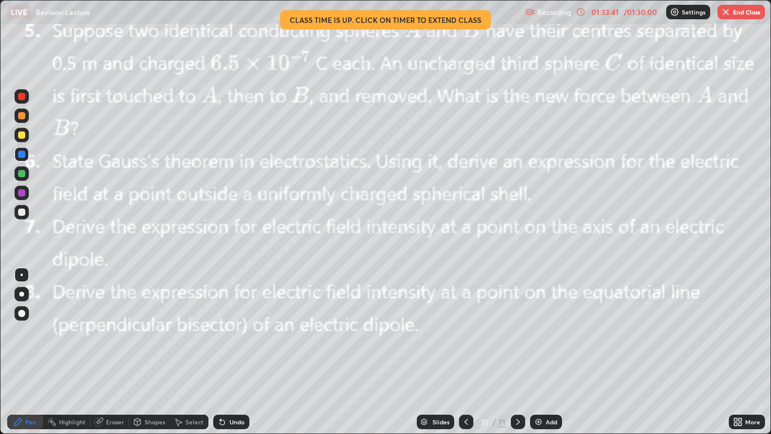
click at [623, 12] on div "/ 01:30:00" at bounding box center [640, 11] width 37 height 7
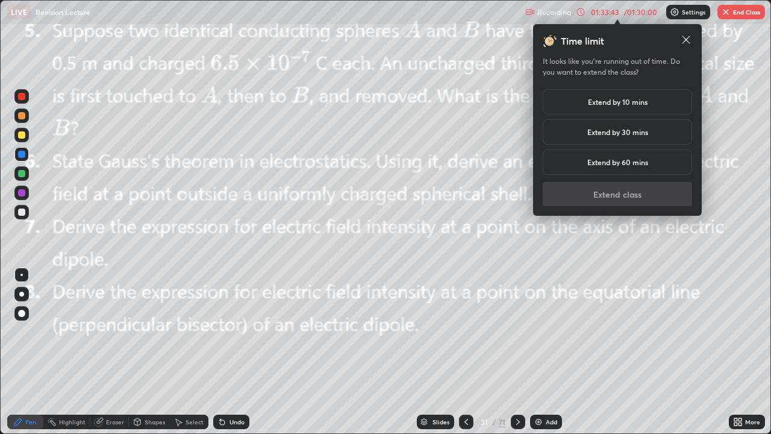
click at [652, 100] on div "Extend by 10 mins" at bounding box center [617, 101] width 149 height 25
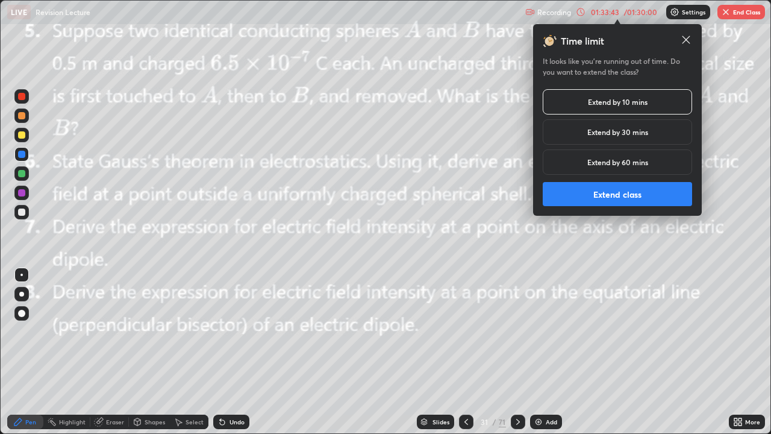
click at [637, 196] on button "Extend class" at bounding box center [617, 194] width 149 height 24
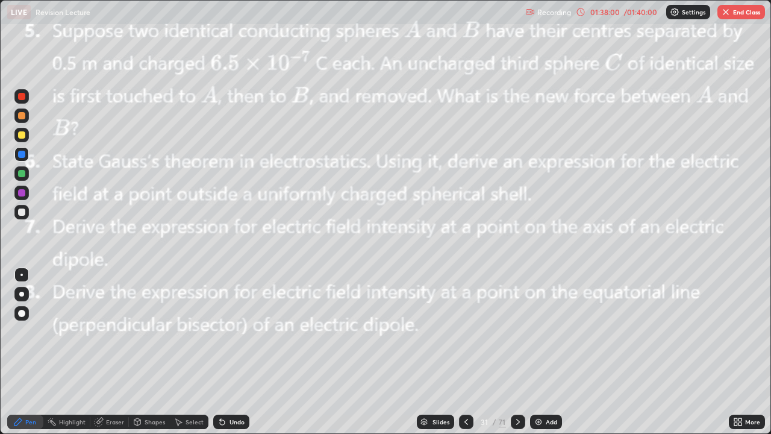
click at [22, 192] on div at bounding box center [21, 192] width 7 height 7
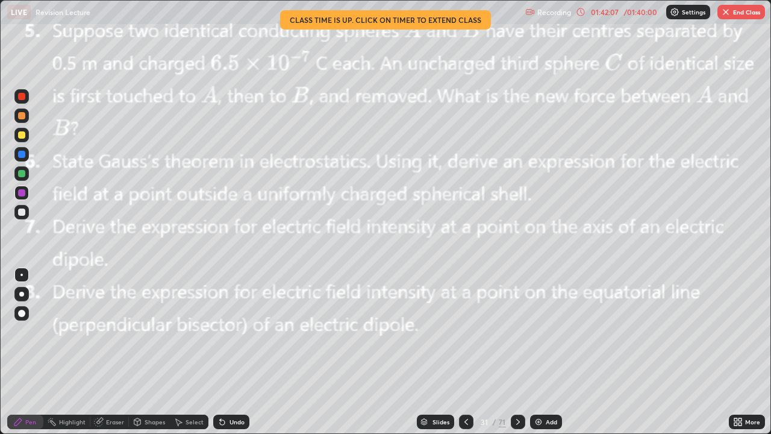
click at [105, 352] on div "Eraser" at bounding box center [109, 421] width 39 height 14
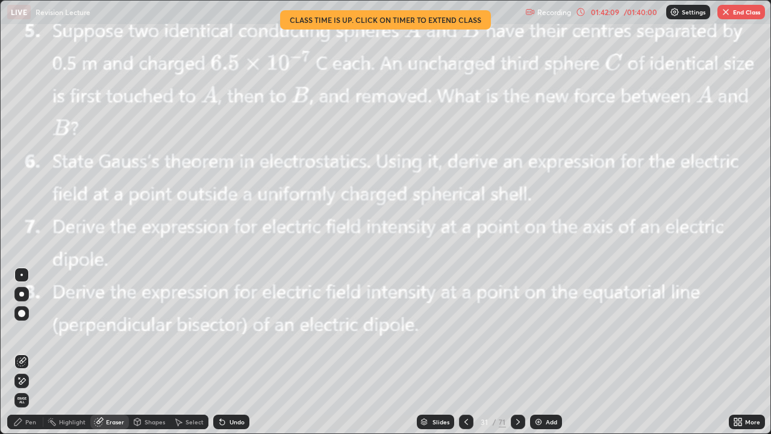
click at [36, 352] on div "Pen" at bounding box center [30, 422] width 11 height 6
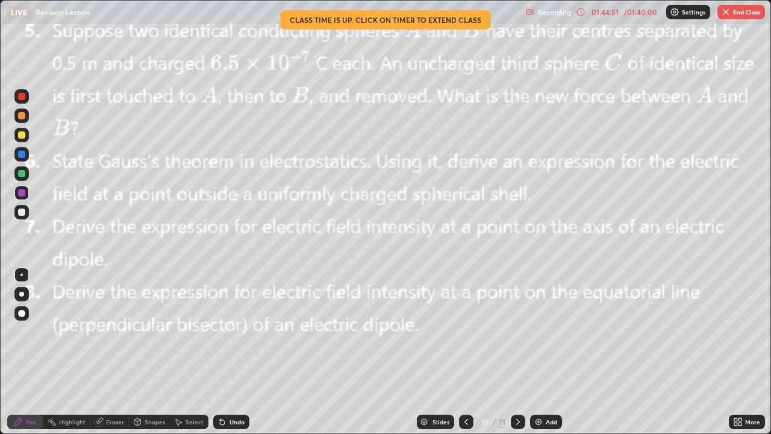
click at [737, 13] on button "End Class" at bounding box center [741, 12] width 48 height 14
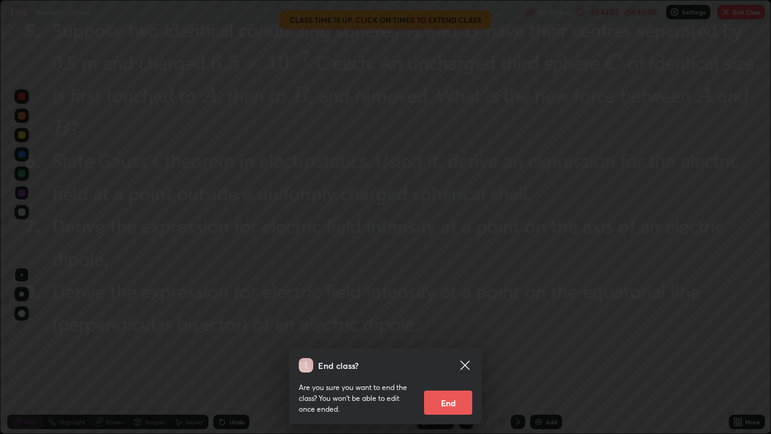
click at [451, 352] on button "End" at bounding box center [448, 402] width 48 height 24
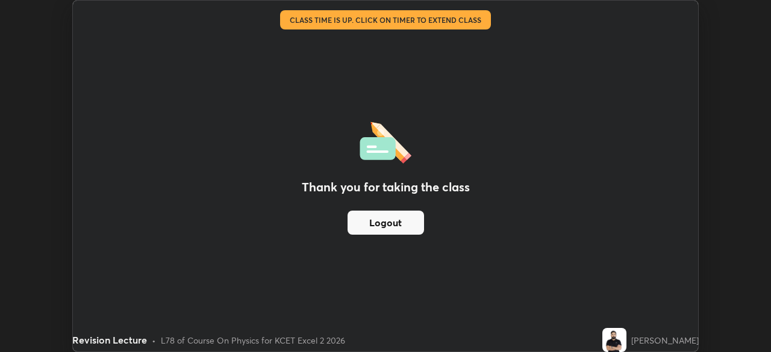
scroll to position [59882, 59463]
